Goal: Check status: Check status

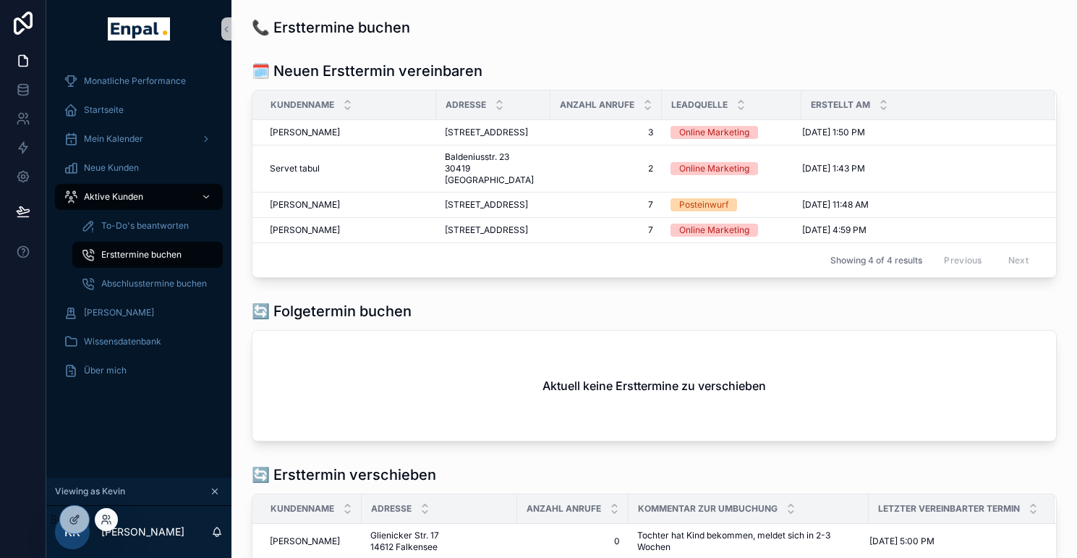
scroll to position [0, 11]
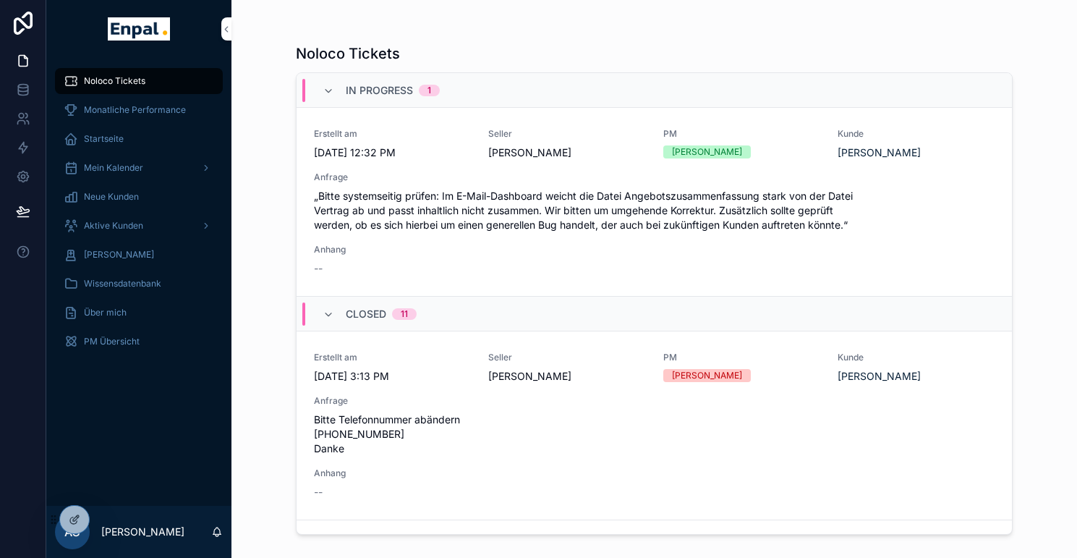
click at [0, 0] on icon at bounding box center [0, 0] width 0 height 0
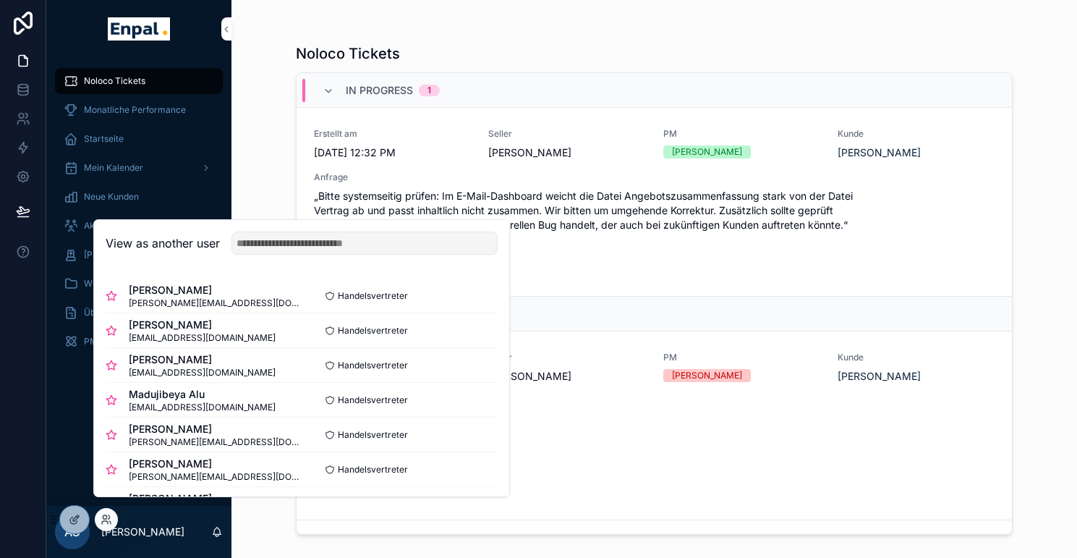
click at [653, 47] on div "Noloco Tickets" at bounding box center [654, 53] width 717 height 20
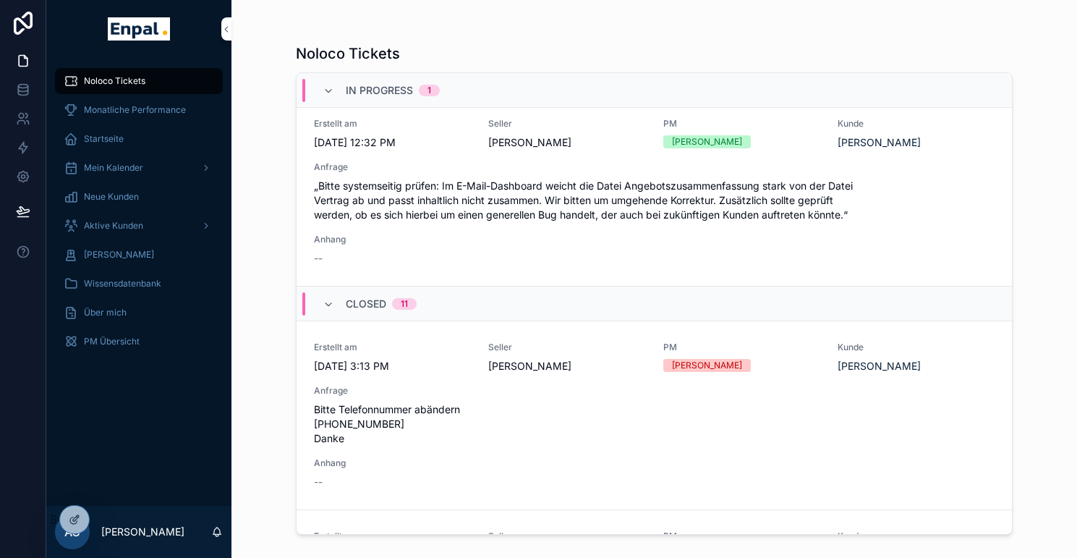
scroll to position [4, 0]
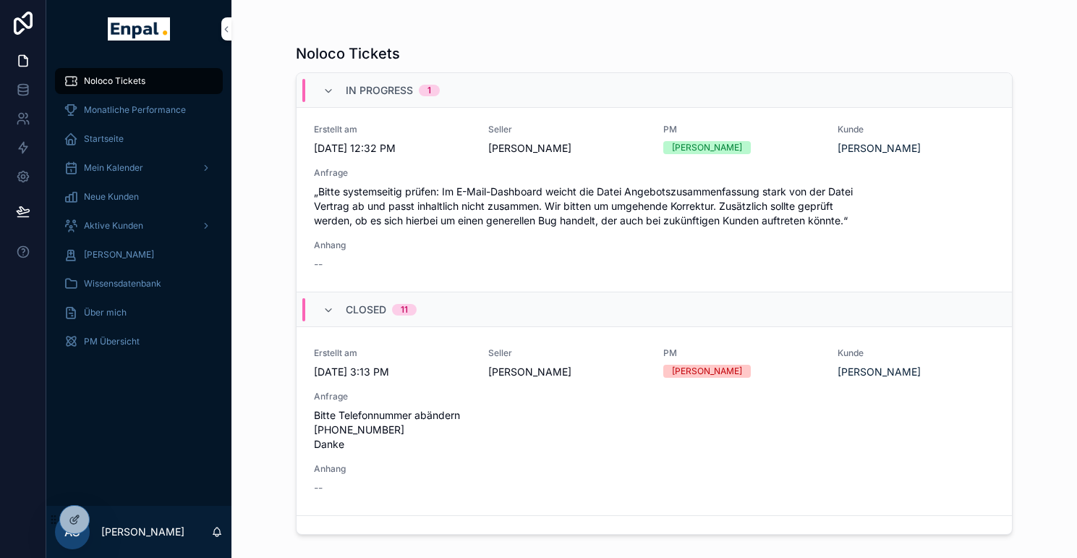
click at [0, 0] on icon at bounding box center [0, 0] width 0 height 0
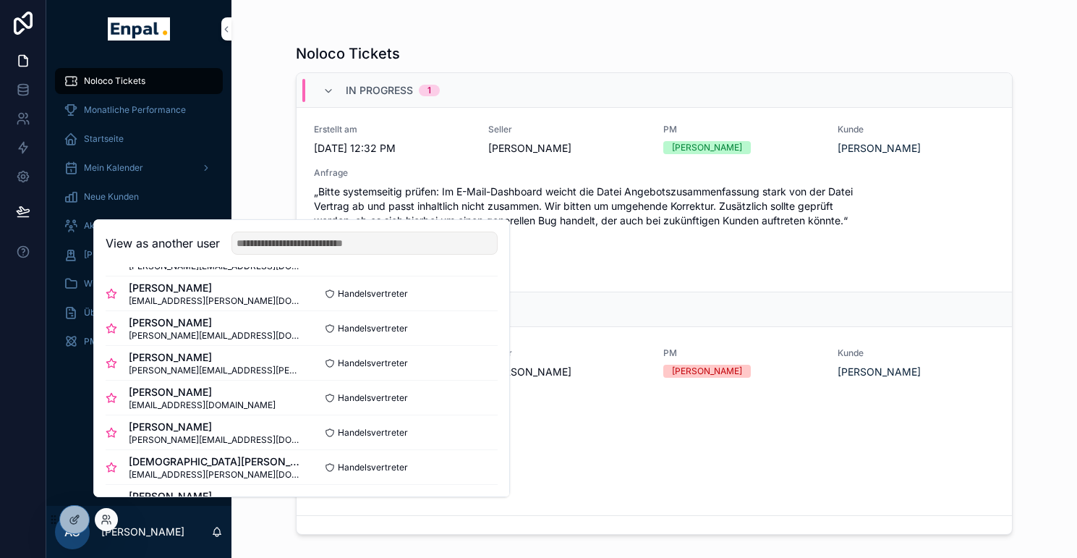
scroll to position [423, 0]
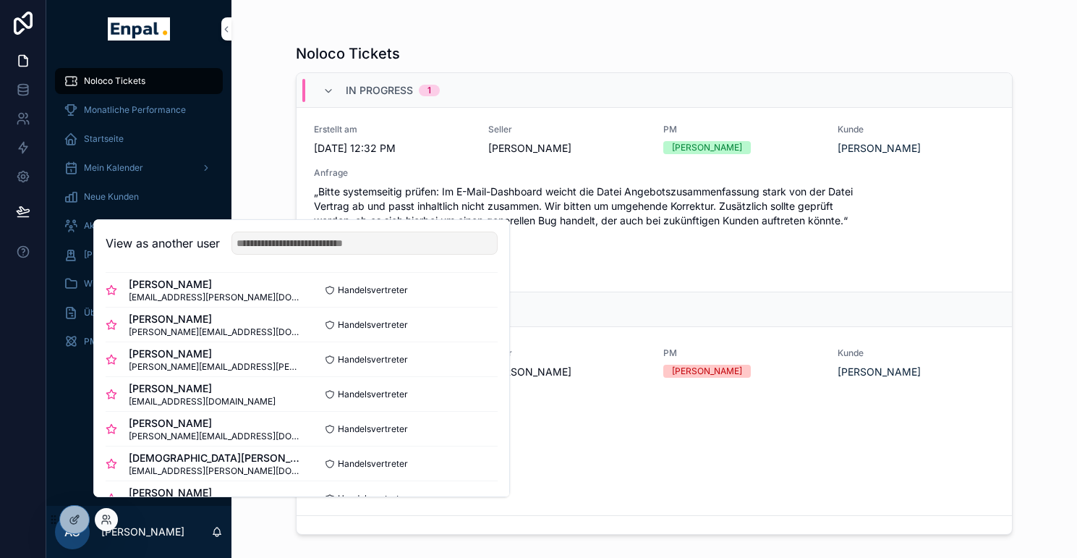
click at [0, 0] on button "Select" at bounding box center [0, 0] width 0 height 0
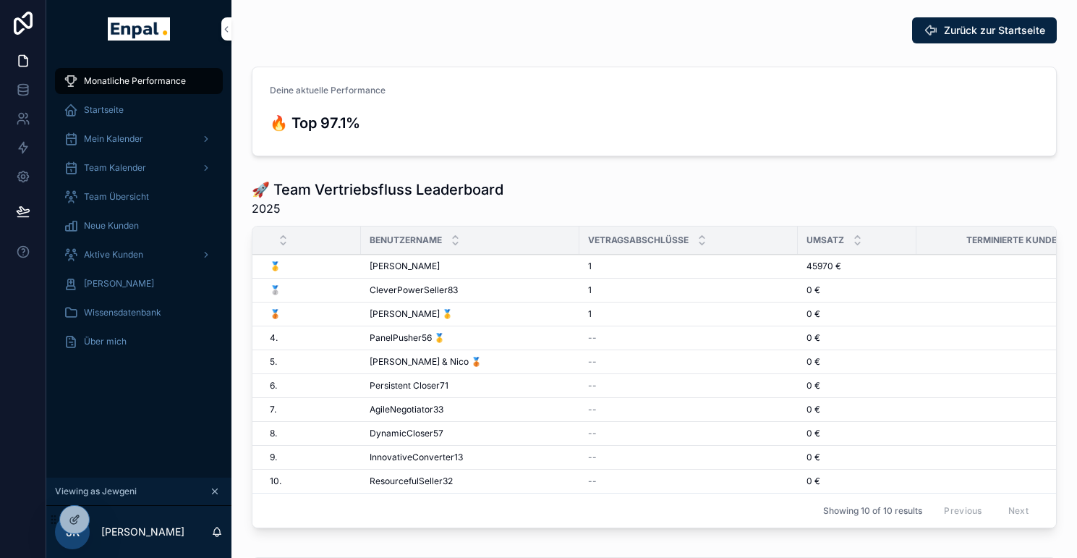
click at [130, 250] on span "Aktive Kunden" at bounding box center [113, 255] width 59 height 12
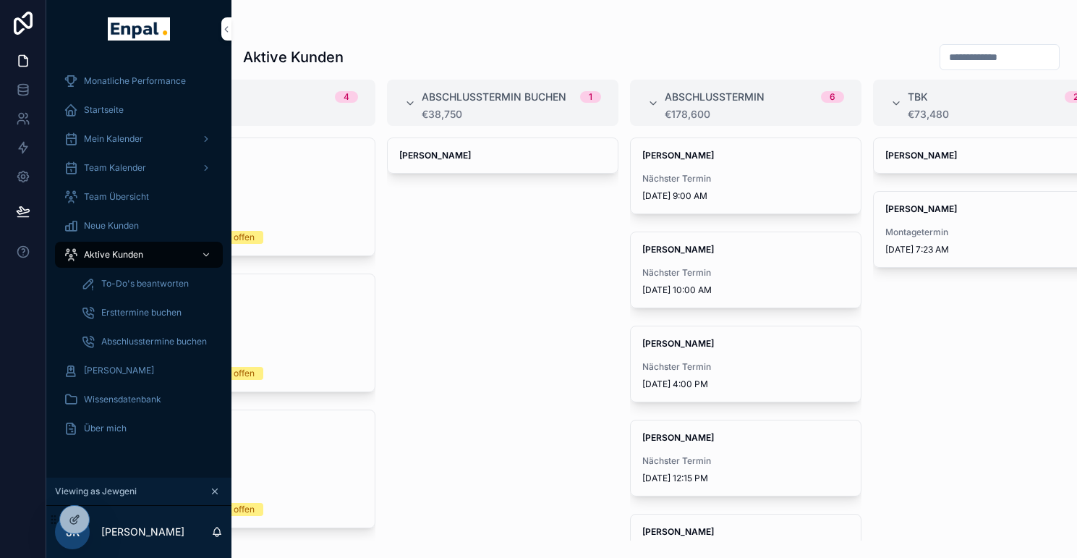
scroll to position [0, 588]
click at [736, 443] on div "[PERSON_NAME] Nächster Termin [DATE] 12:15 PM" at bounding box center [743, 457] width 230 height 75
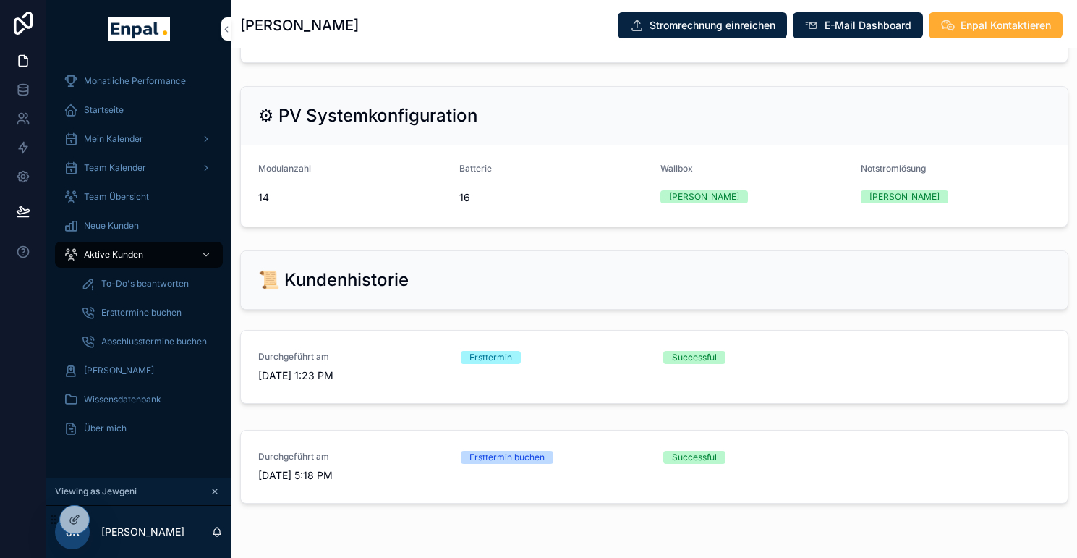
scroll to position [1914, 0]
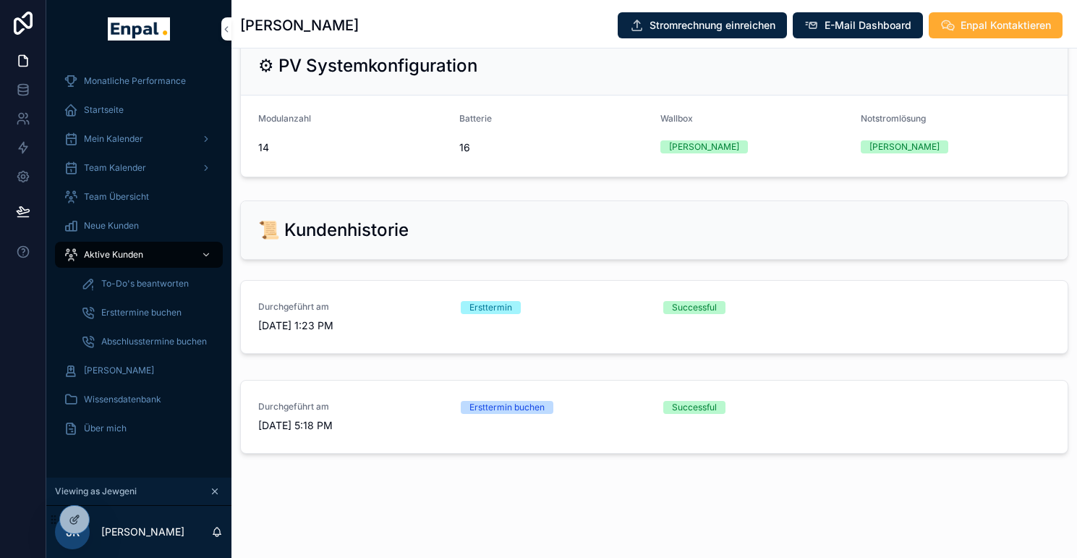
click at [119, 110] on span "Startseite" at bounding box center [104, 110] width 40 height 12
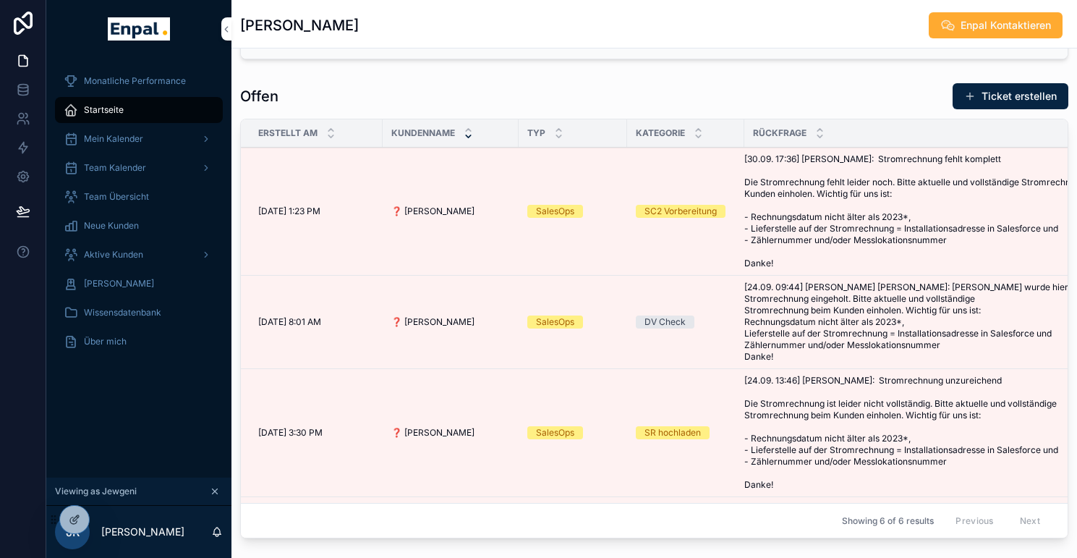
click at [0, 0] on icon at bounding box center [0, 0] width 0 height 0
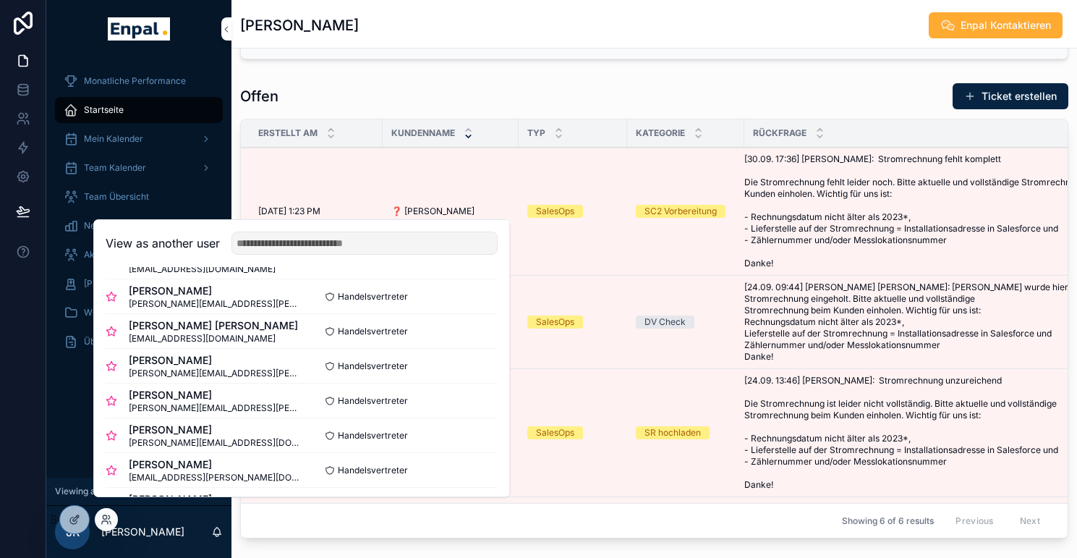
scroll to position [220, 0]
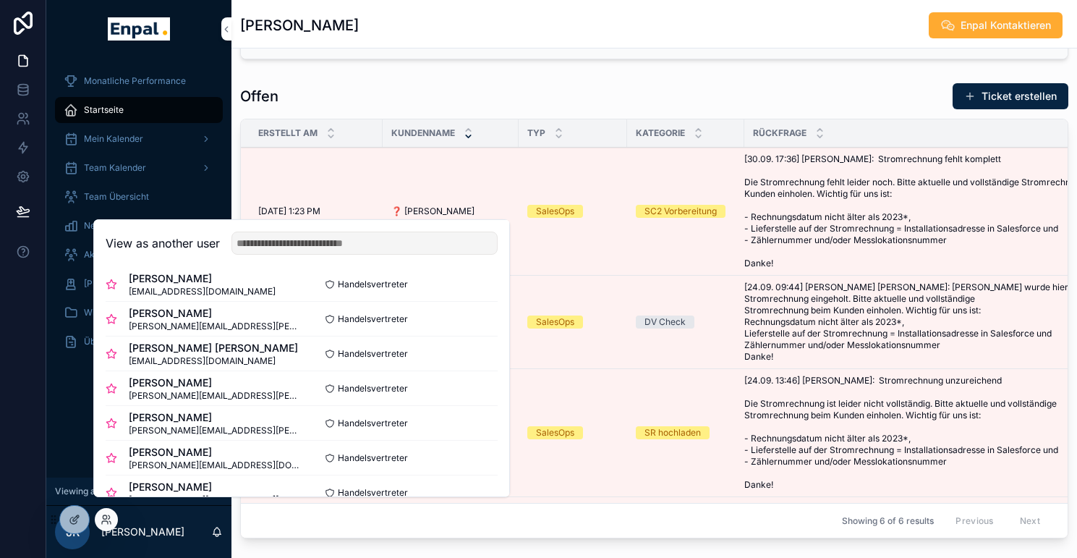
click at [0, 0] on button "Select" at bounding box center [0, 0] width 0 height 0
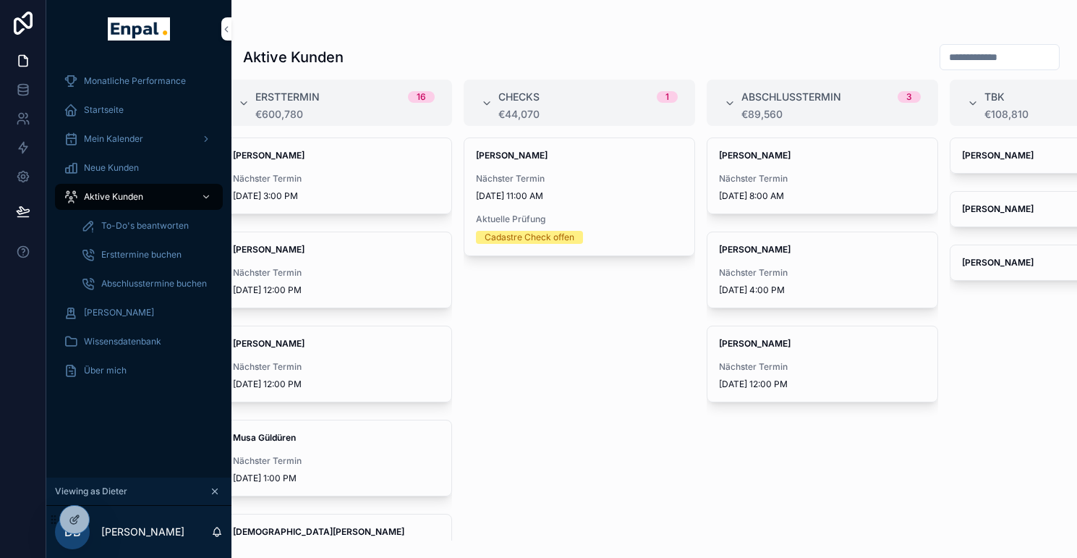
scroll to position [0, 277]
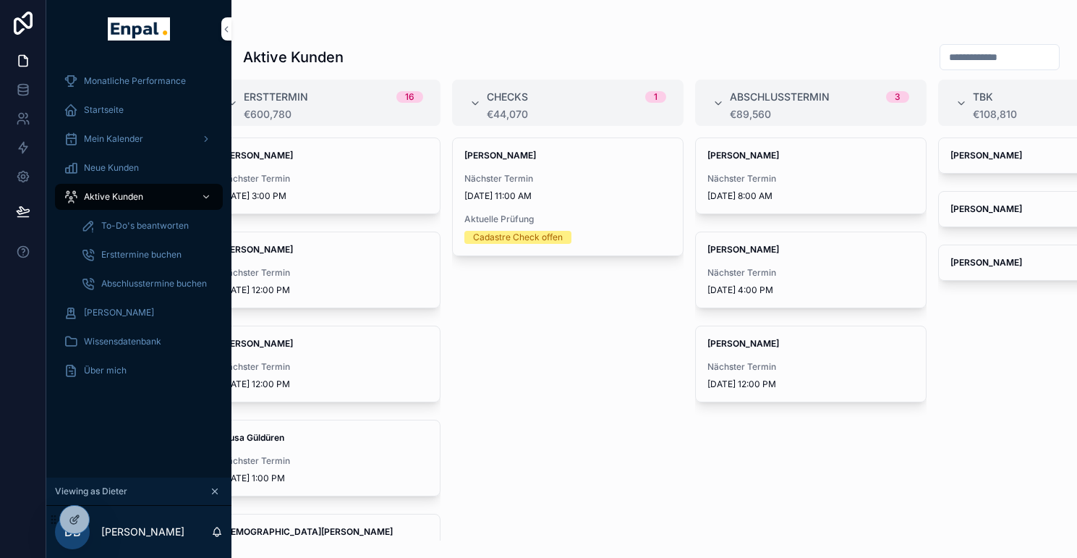
click at [786, 189] on div "Nächster Termin 10/9/2025 8:00 AM" at bounding box center [811, 187] width 207 height 29
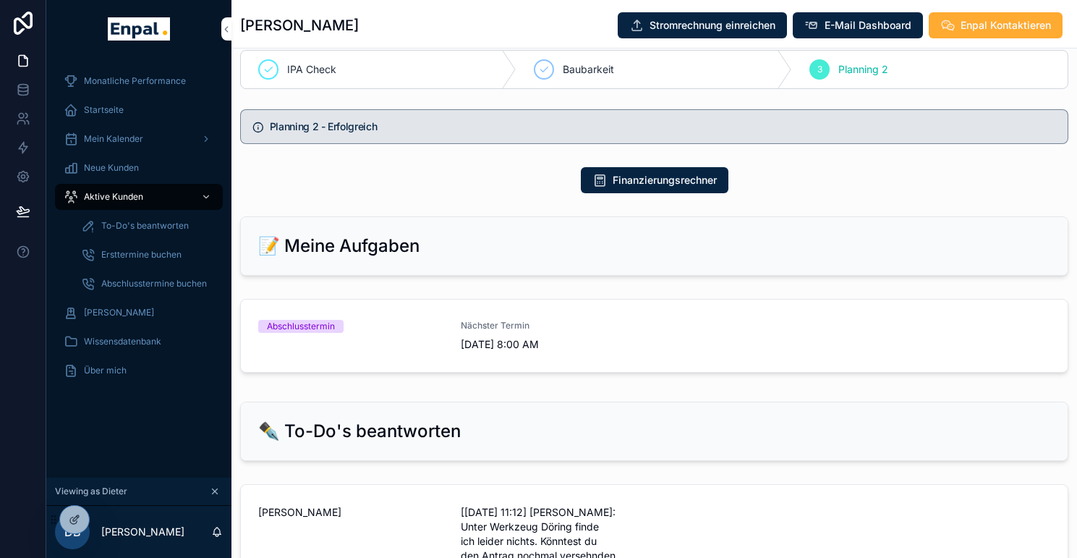
scroll to position [806, 0]
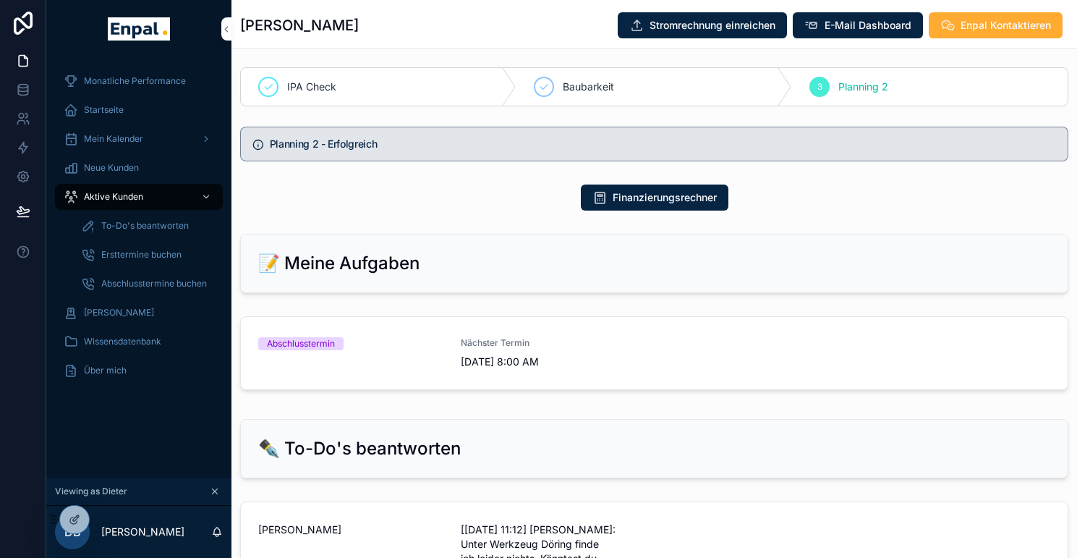
click at [674, 352] on div "Abschlusstermin Nächster Termin 10/9/2025 8:00 AM" at bounding box center [654, 353] width 792 height 32
